Goal: Use online tool/utility: Utilize a website feature to perform a specific function

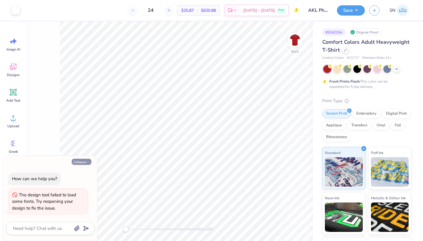
click at [85, 162] on button "Collapse" at bounding box center [82, 162] width 20 height 6
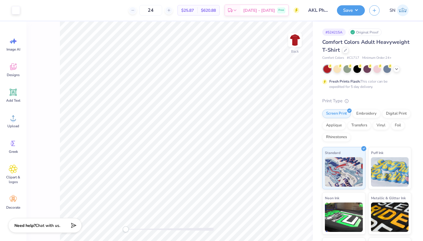
type textarea "x"
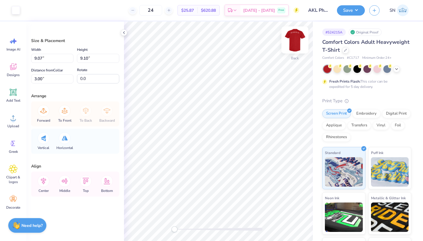
click at [292, 41] on img at bounding box center [294, 39] width 23 height 23
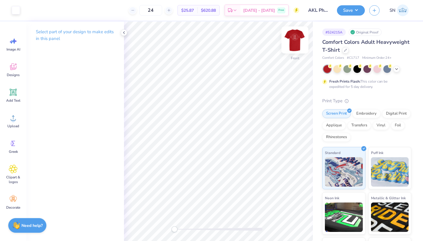
click at [292, 41] on img at bounding box center [294, 39] width 23 height 23
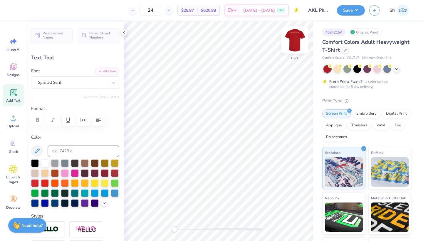
type input "3.40"
type input "5.09"
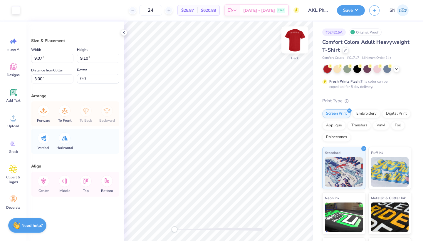
click at [294, 41] on img at bounding box center [294, 39] width 23 height 23
click at [294, 43] on img at bounding box center [294, 39] width 23 height 23
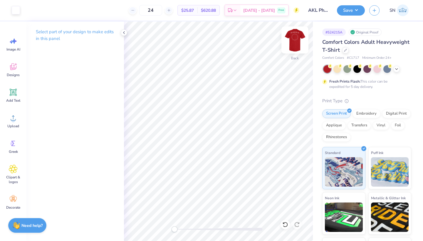
click at [295, 42] on img at bounding box center [294, 39] width 23 height 23
click at [298, 43] on img at bounding box center [294, 39] width 23 height 23
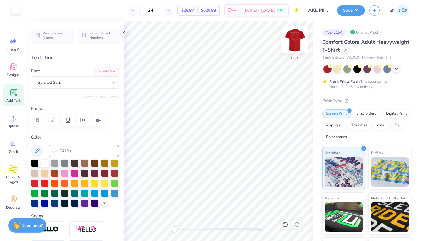
type input "0.72"
type input "0.85"
type input "7.66"
type input "3.40"
type input "1.47"
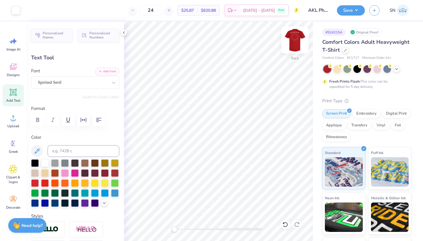
type input "5.09"
type input "3.46"
type input "6.85"
type input "4.21"
type input "8.66"
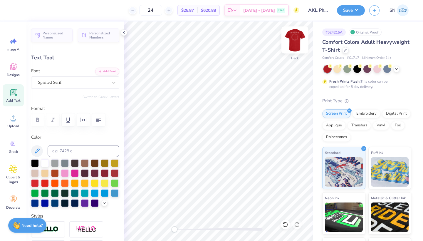
type input "3.46"
type input "5.12"
click at [293, 38] on img at bounding box center [294, 39] width 23 height 23
type input "11.50"
type input "2.38"
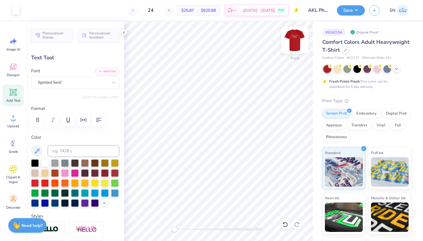
type input "3.00"
click at [293, 43] on img at bounding box center [294, 39] width 23 height 23
